Goal: Information Seeking & Learning: Understand process/instructions

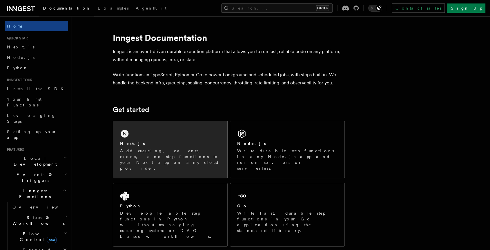
click at [154, 145] on div "Next.js" at bounding box center [170, 144] width 100 height 6
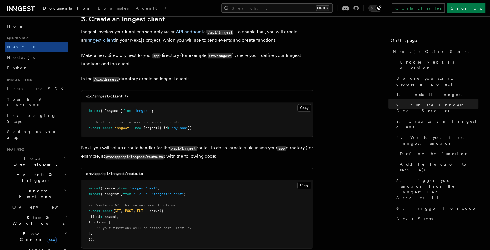
scroll to position [691, 0]
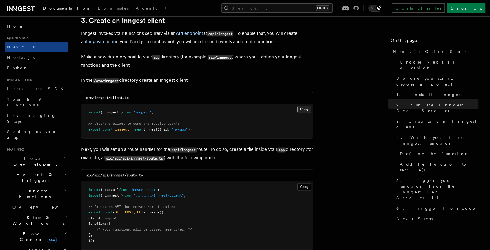
click at [302, 113] on button "Copy Copied" at bounding box center [304, 109] width 14 height 8
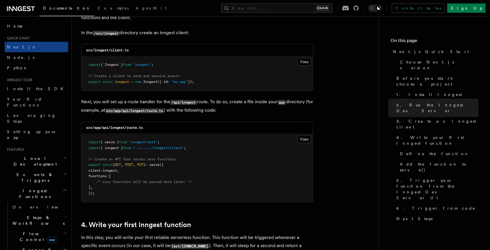
scroll to position [739, 0]
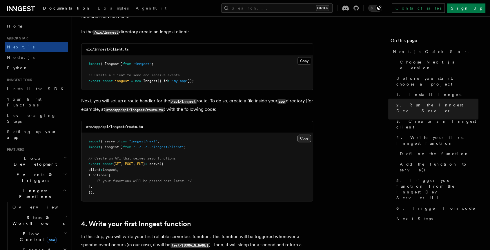
click at [300, 142] on button "Copy Copied" at bounding box center [304, 138] width 14 height 8
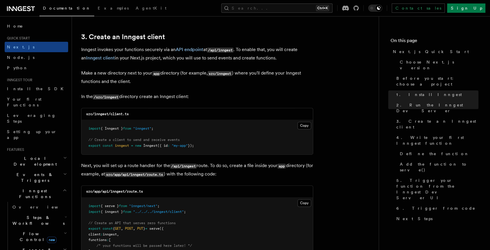
scroll to position [715, 0]
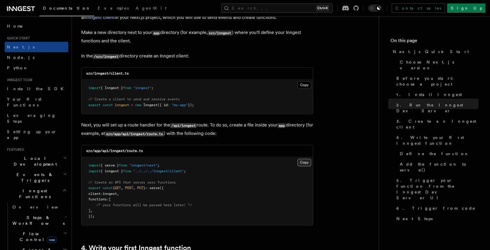
click at [305, 166] on button "Copy Copied" at bounding box center [304, 162] width 14 height 8
click at [298, 85] on button "Copy Copied" at bounding box center [304, 85] width 14 height 8
